Goal: Navigation & Orientation: Find specific page/section

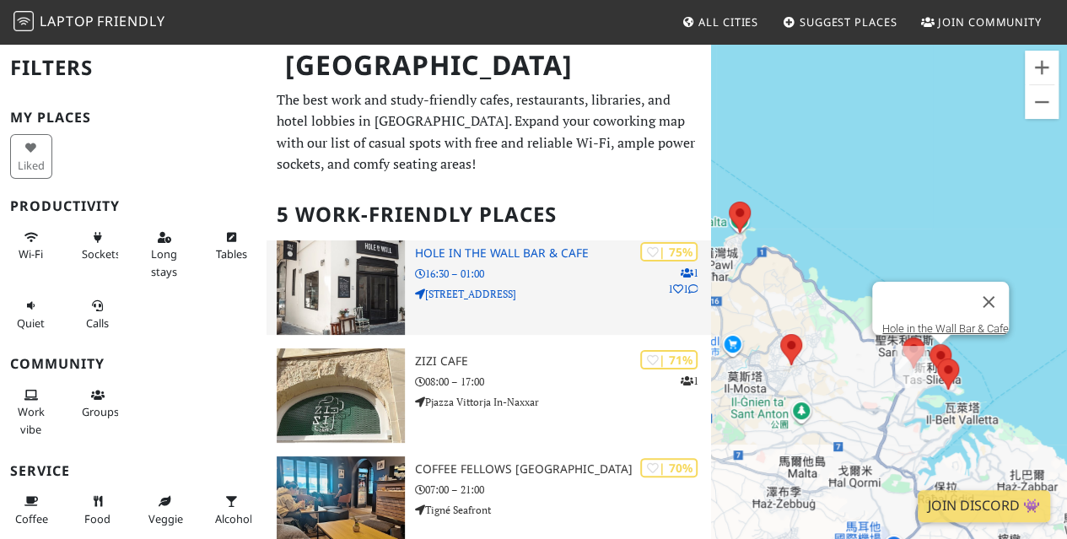
click at [556, 287] on p "[STREET_ADDRESS]" at bounding box center [563, 294] width 296 height 16
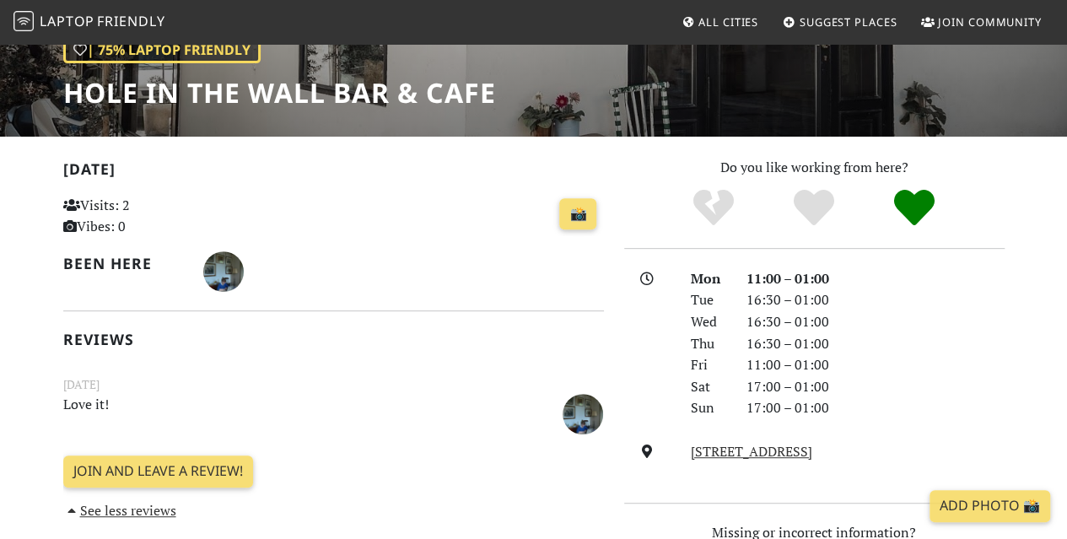
scroll to position [337, 0]
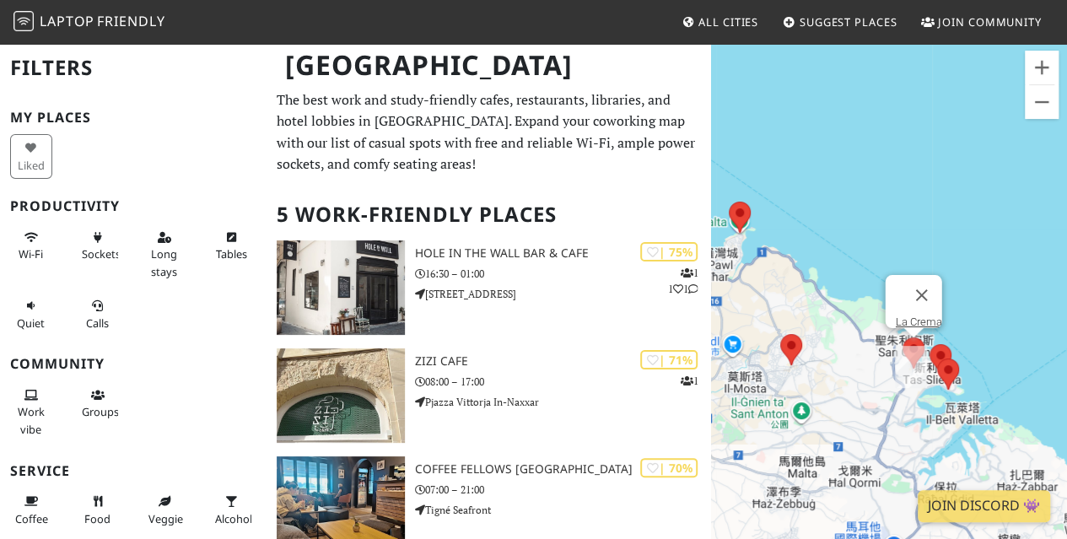
click at [902, 337] on area at bounding box center [902, 337] width 0 height 0
click at [910, 315] on link "La Crema" at bounding box center [918, 321] width 46 height 13
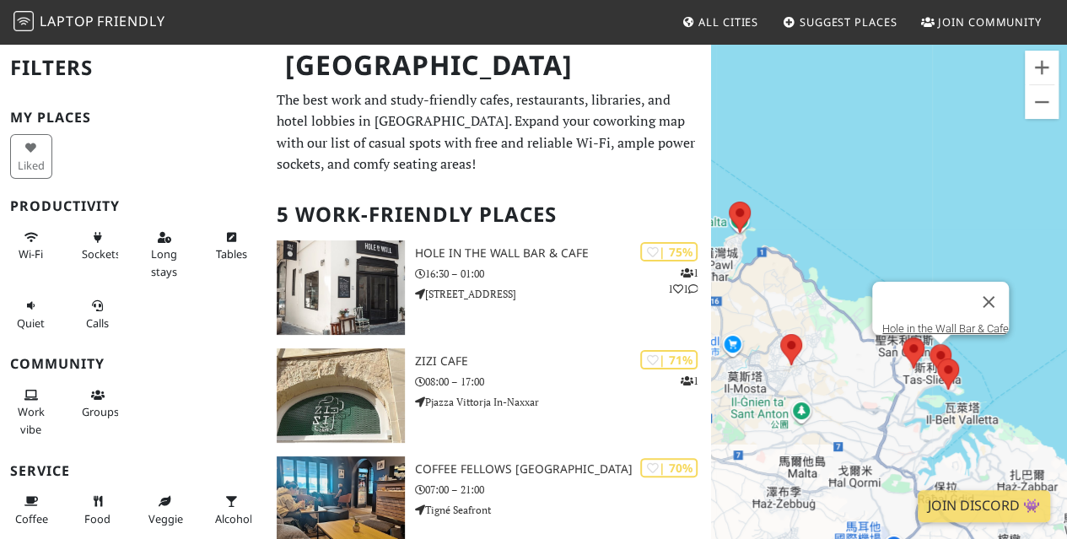
click at [929, 344] on area at bounding box center [929, 344] width 0 height 0
